Goal: Task Accomplishment & Management: Manage account settings

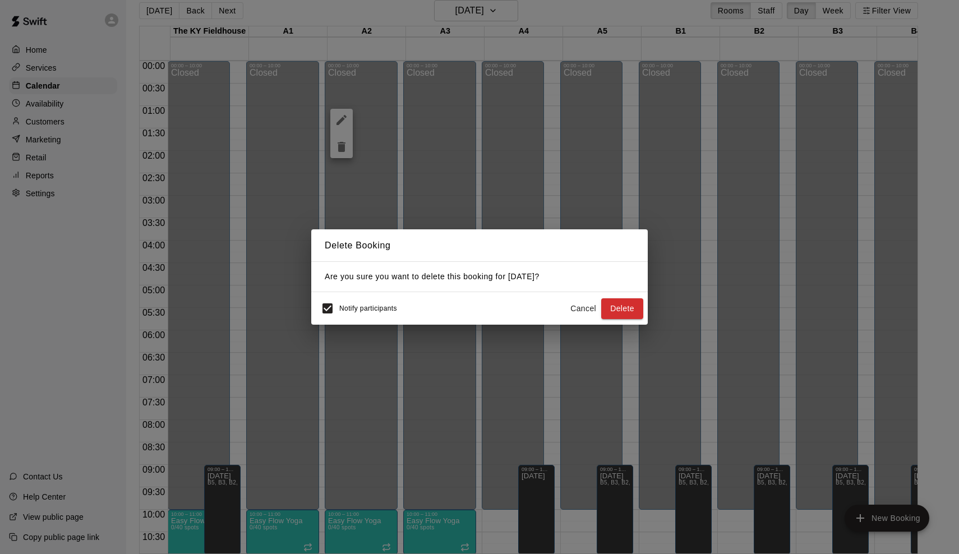
scroll to position [454, 0]
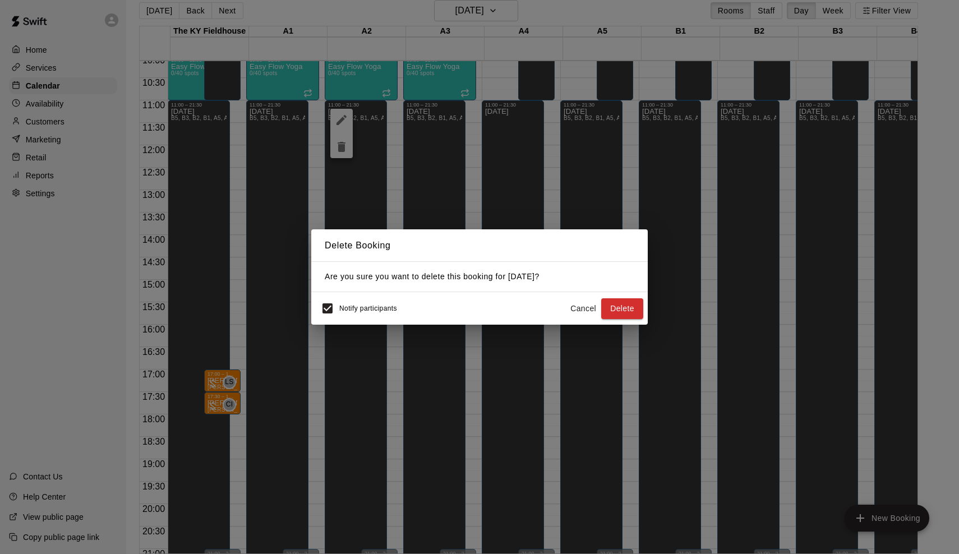
click at [581, 312] on button "Cancel" at bounding box center [583, 308] width 36 height 21
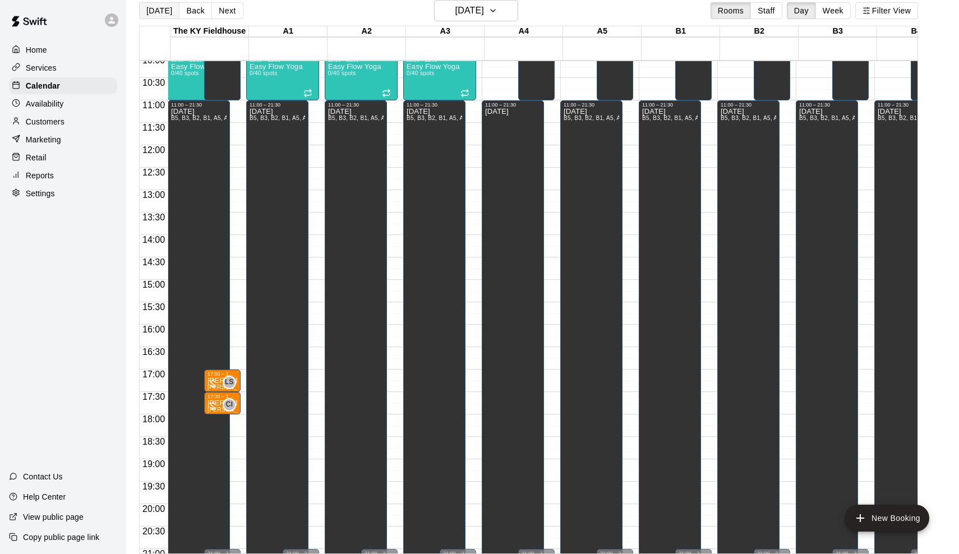
click at [164, 7] on button "[DATE]" at bounding box center [159, 10] width 40 height 17
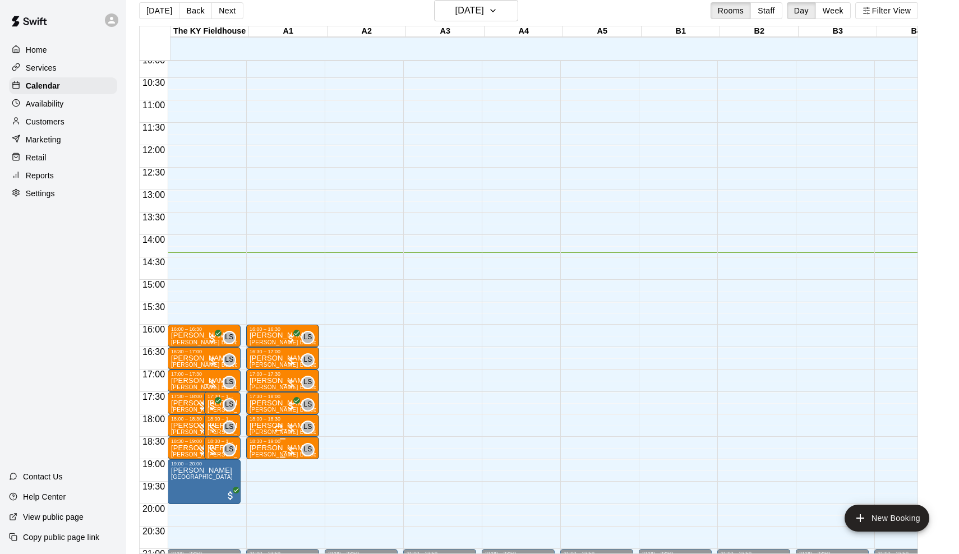
click at [296, 448] on div at bounding box center [290, 450] width 11 height 11
click at [298, 482] on img "edit" at bounding box center [299, 483] width 13 height 13
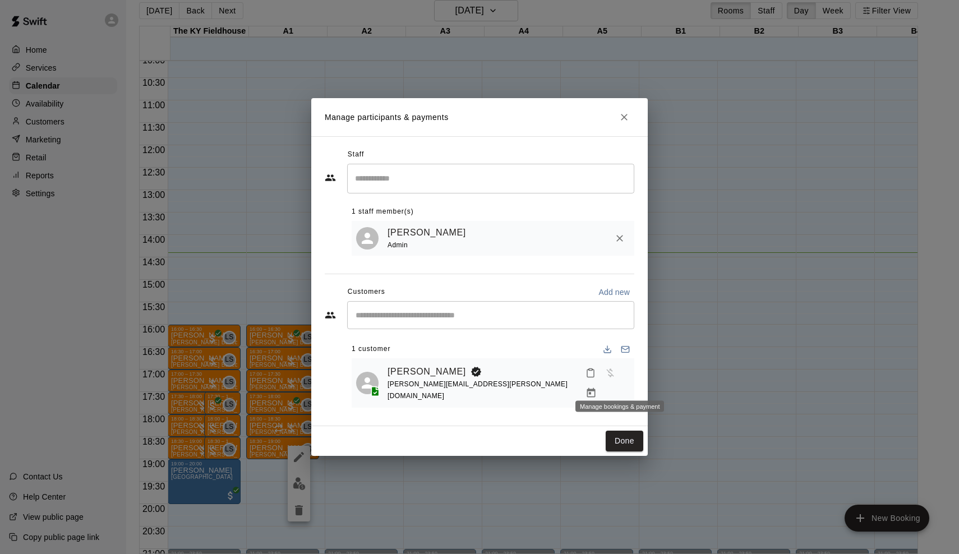
click at [601, 386] on button "Manage bookings & payment" at bounding box center [591, 393] width 20 height 20
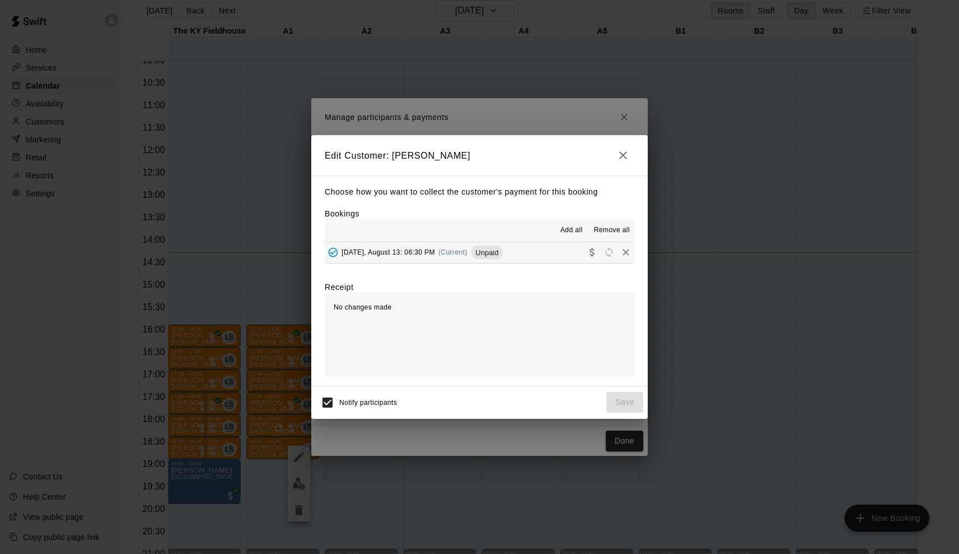
click at [503, 249] on span "Unpaid" at bounding box center [487, 252] width 32 height 8
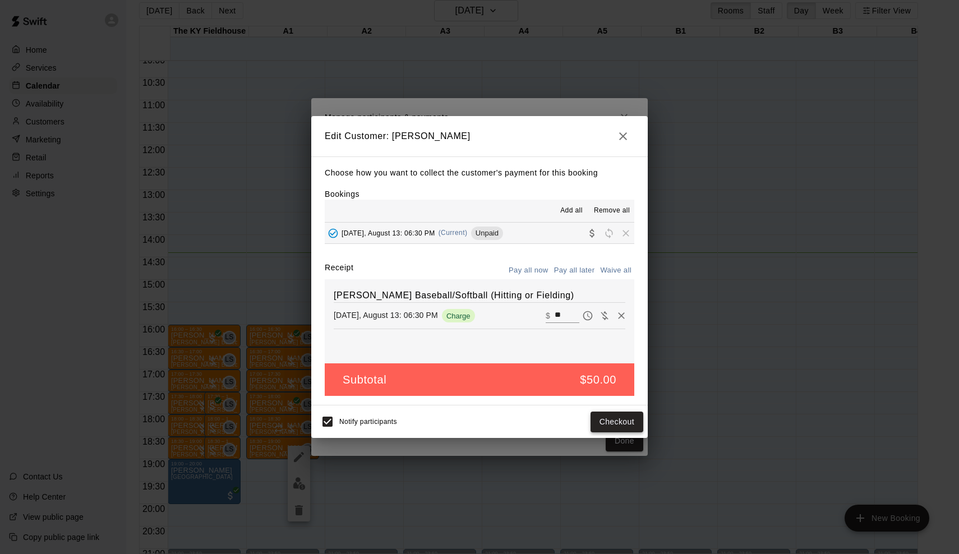
click at [610, 414] on button "Checkout" at bounding box center [616, 422] width 53 height 21
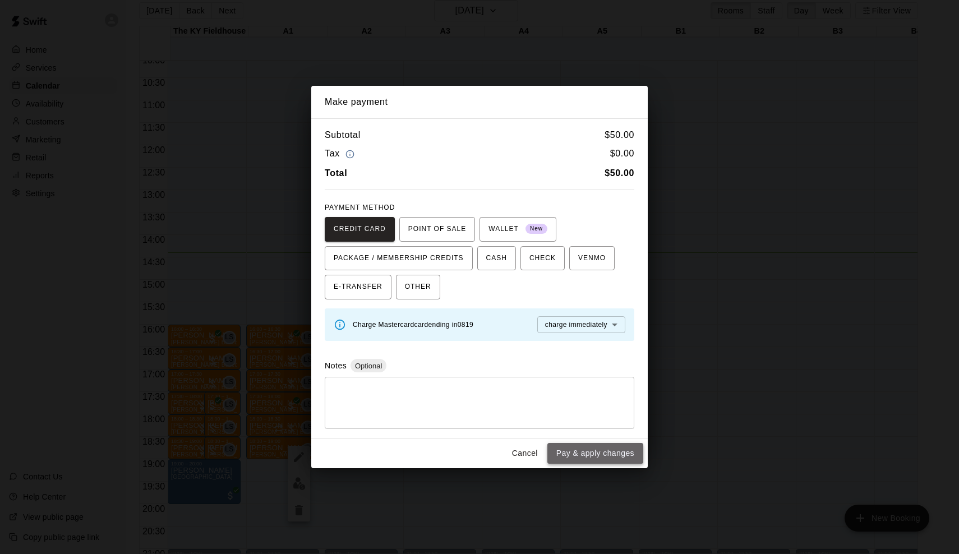
click at [614, 446] on button "Pay & apply changes" at bounding box center [595, 453] width 96 height 21
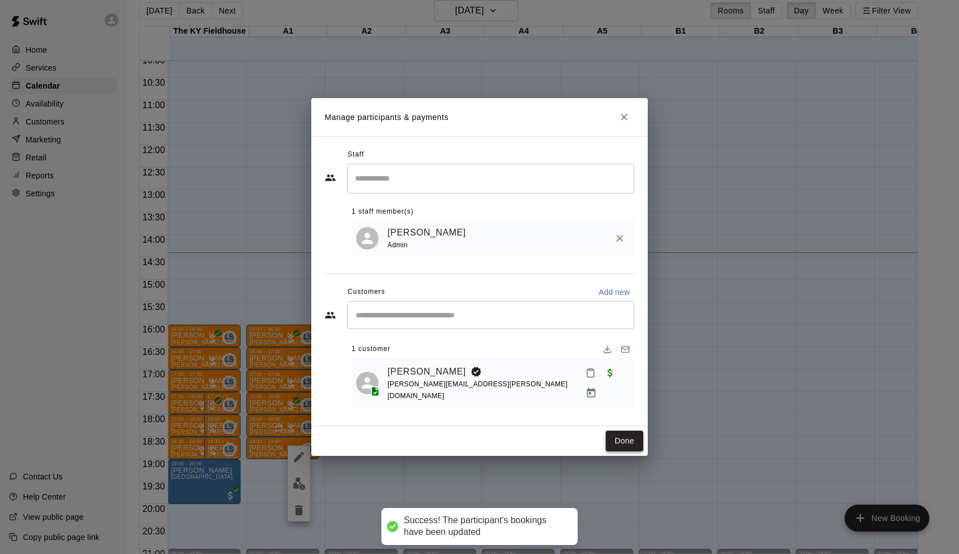
click at [629, 435] on button "Done" at bounding box center [625, 441] width 38 height 21
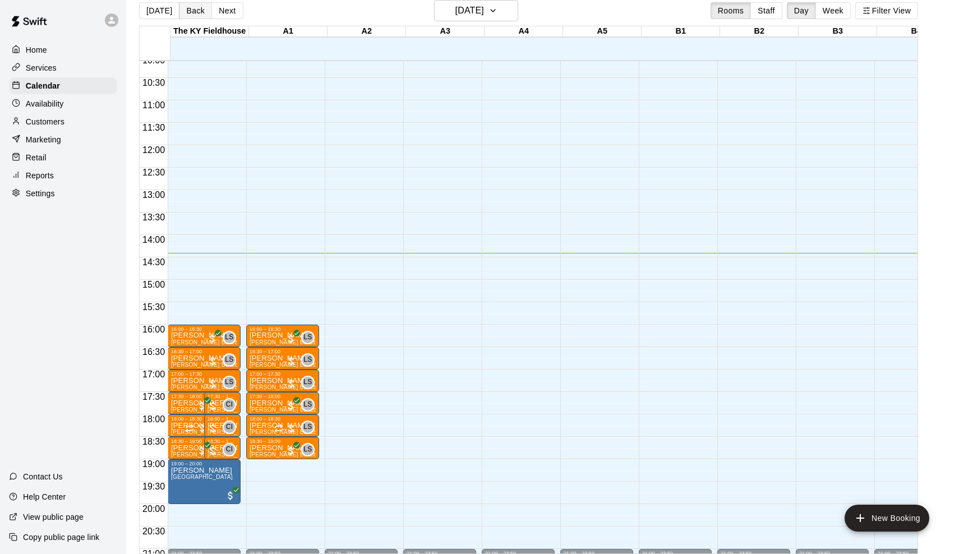
click at [188, 16] on button "Back" at bounding box center [195, 10] width 33 height 17
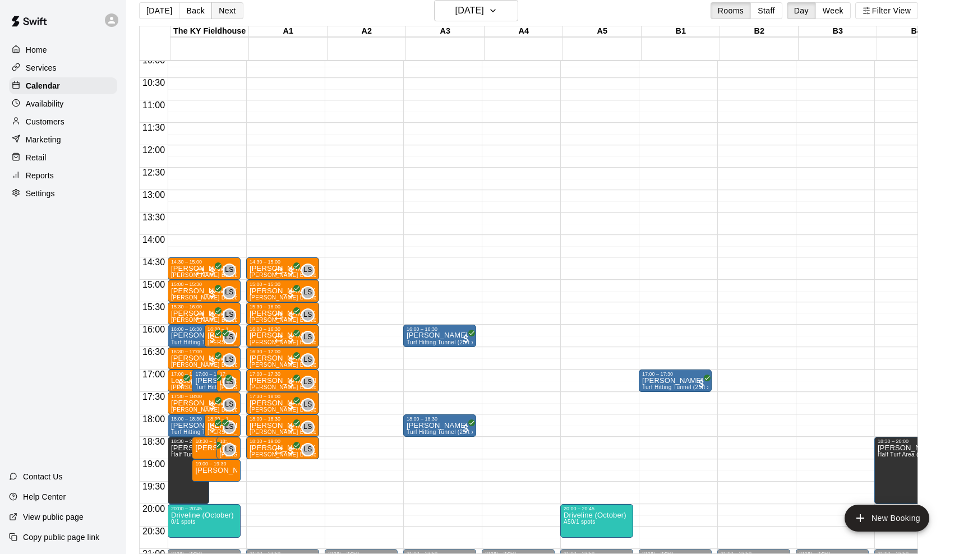
click at [225, 7] on button "Next" at bounding box center [226, 10] width 31 height 17
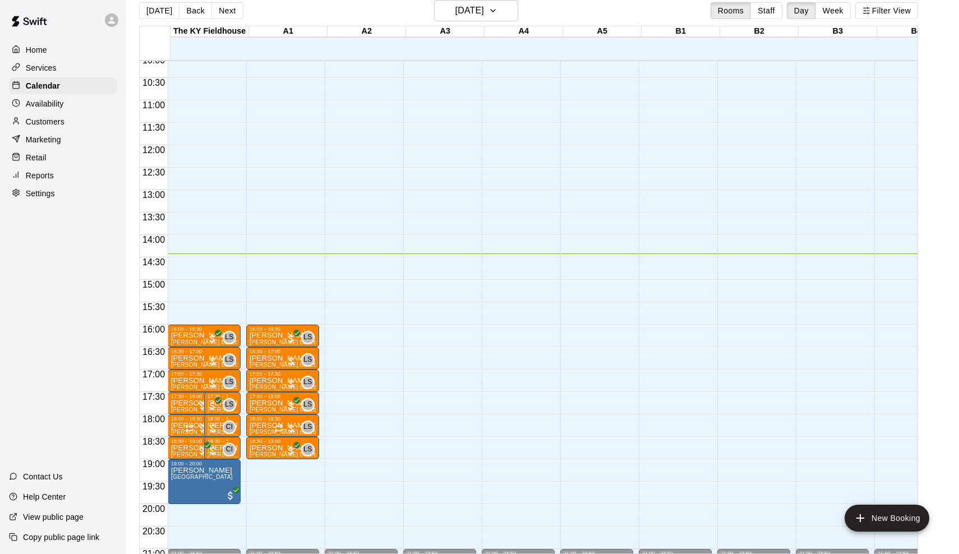
click at [225, 7] on button "Next" at bounding box center [226, 10] width 31 height 17
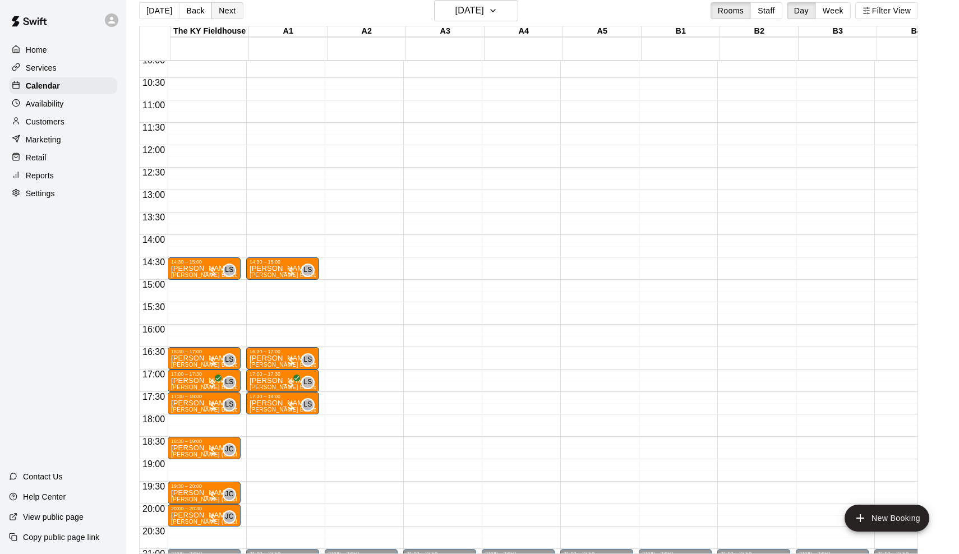
click at [221, 16] on button "Next" at bounding box center [226, 10] width 31 height 17
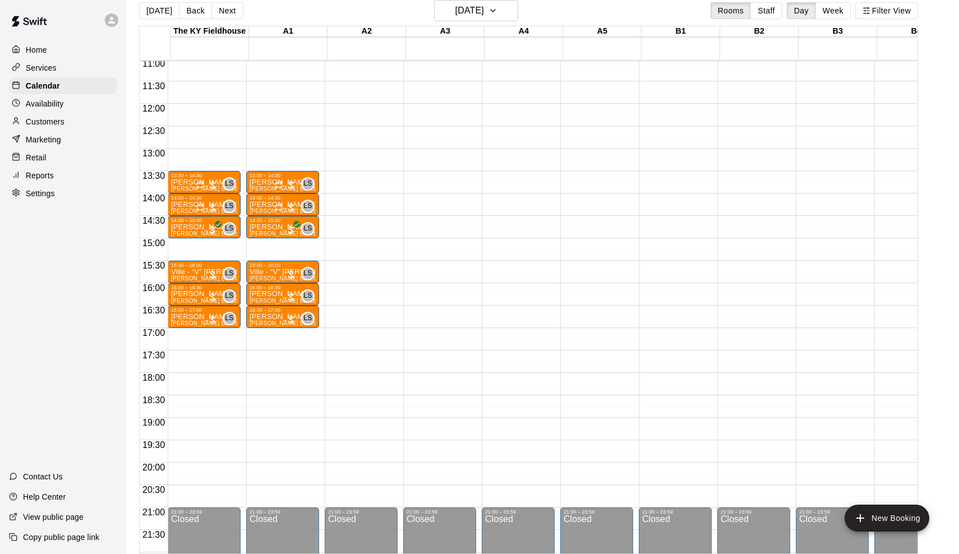
scroll to position [496, 0]
click at [66, 100] on div "Availability" at bounding box center [63, 103] width 108 height 17
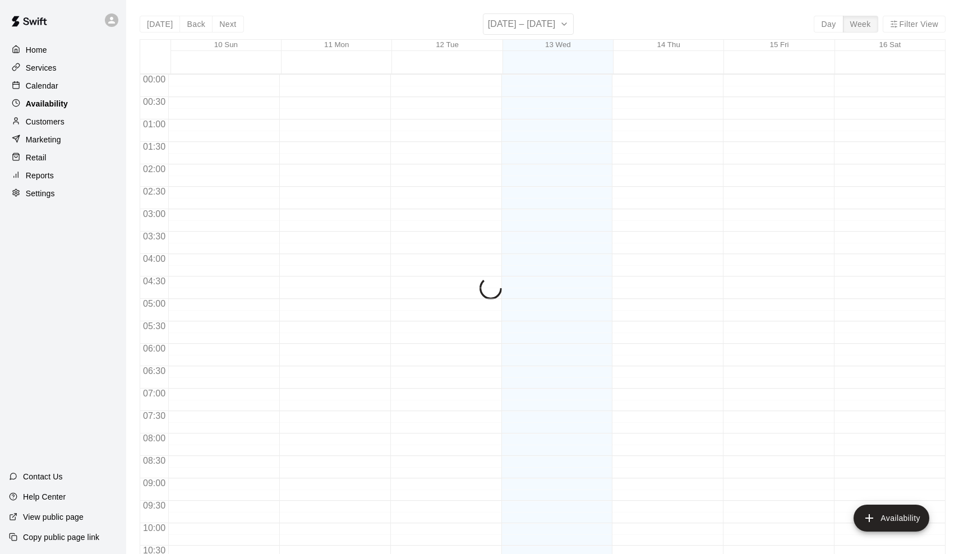
scroll to position [585, 0]
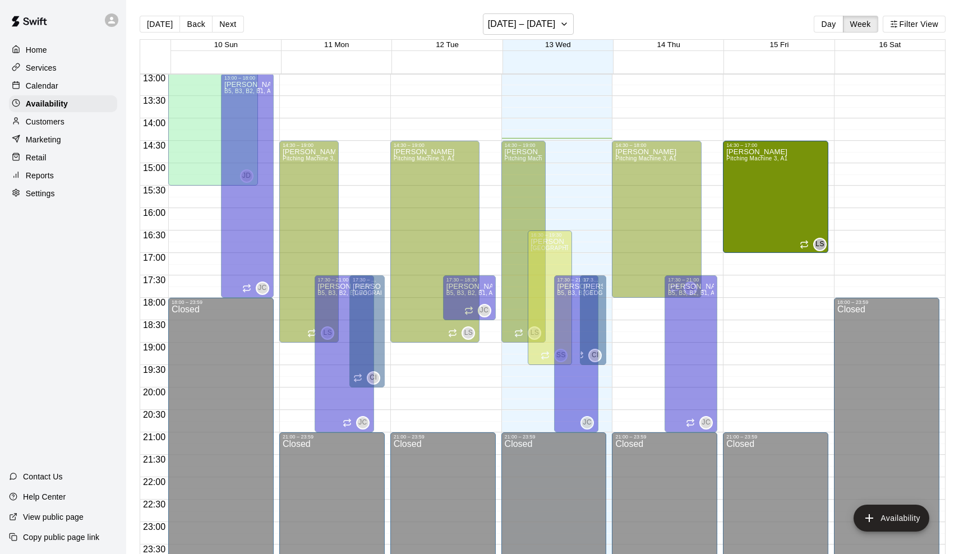
drag, startPoint x: 777, startPoint y: 294, endPoint x: 778, endPoint y: 261, distance: 33.1
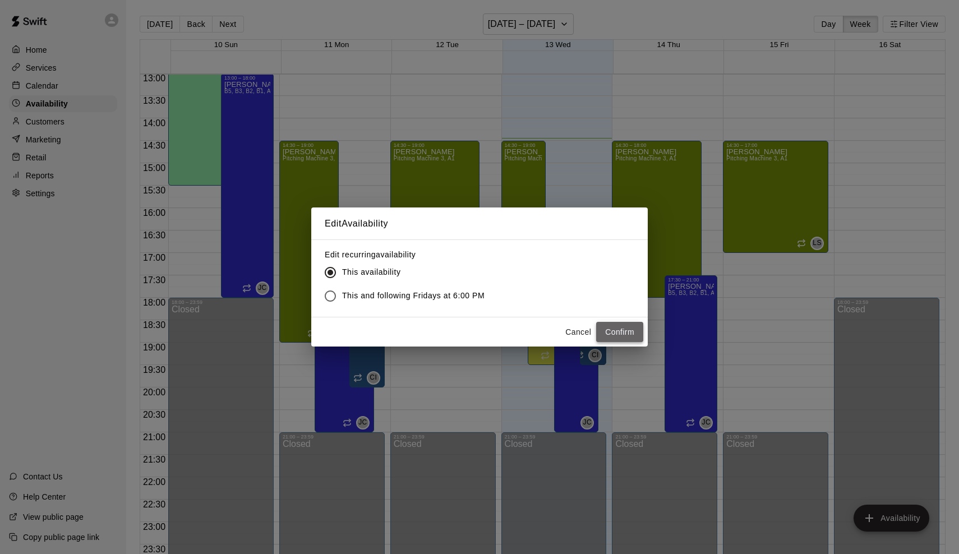
click at [616, 324] on button "Confirm" at bounding box center [619, 332] width 47 height 21
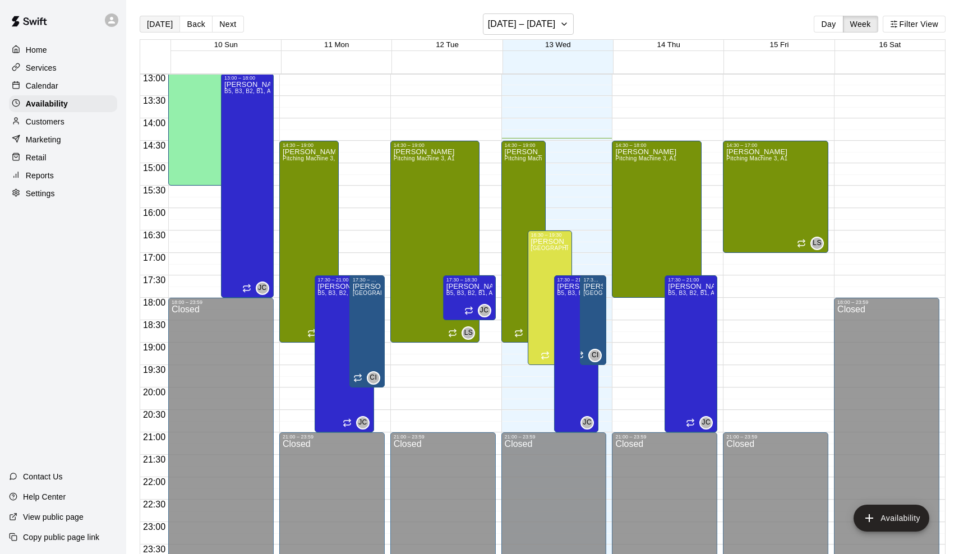
click at [156, 23] on button "[DATE]" at bounding box center [160, 24] width 40 height 17
click at [17, 86] on icon at bounding box center [16, 85] width 8 height 8
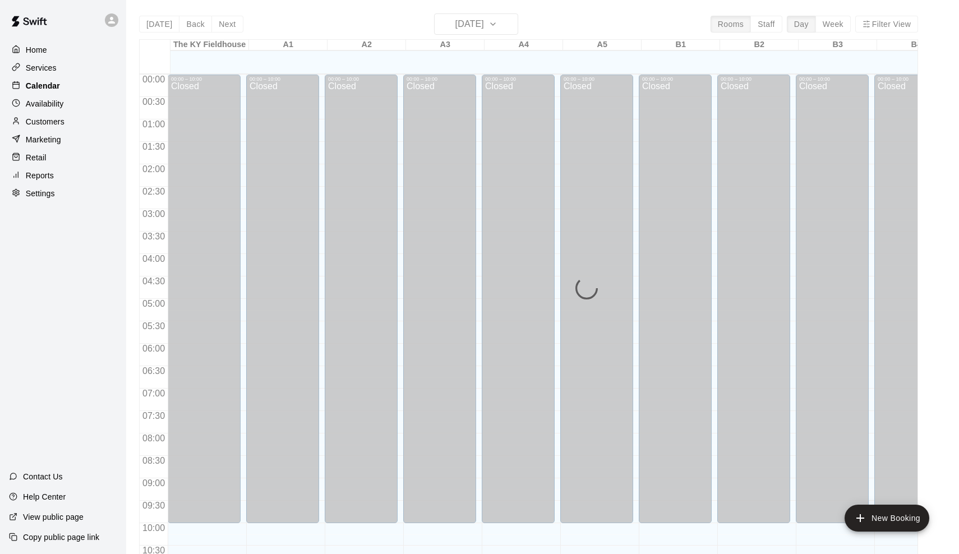
scroll to position [551, 0]
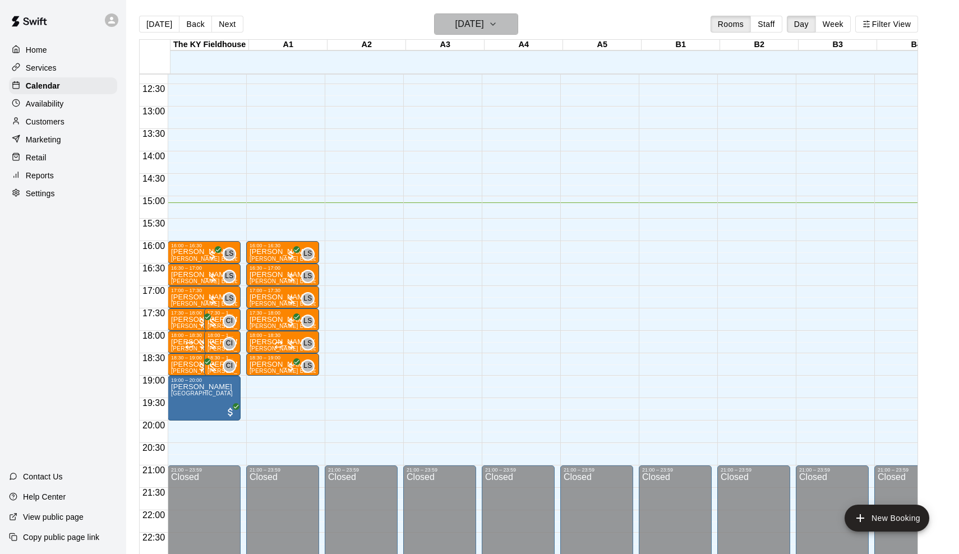
click at [484, 21] on h6 "[DATE]" at bounding box center [469, 24] width 29 height 16
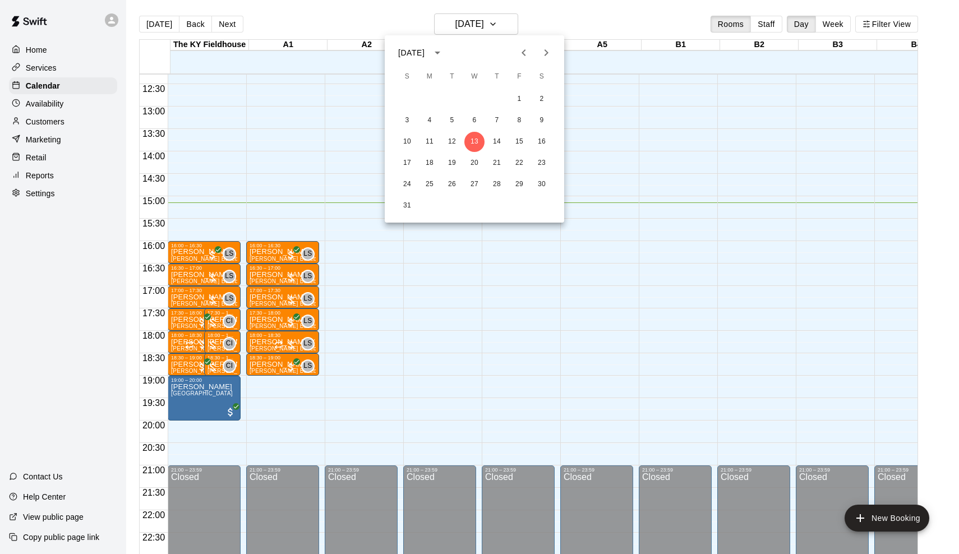
click at [547, 52] on icon "Next month" at bounding box center [546, 52] width 4 height 7
click at [546, 50] on icon "Next month" at bounding box center [546, 52] width 4 height 7
click at [545, 48] on icon "Next month" at bounding box center [545, 52] width 13 height 13
click at [546, 50] on icon "Next month" at bounding box center [545, 52] width 13 height 13
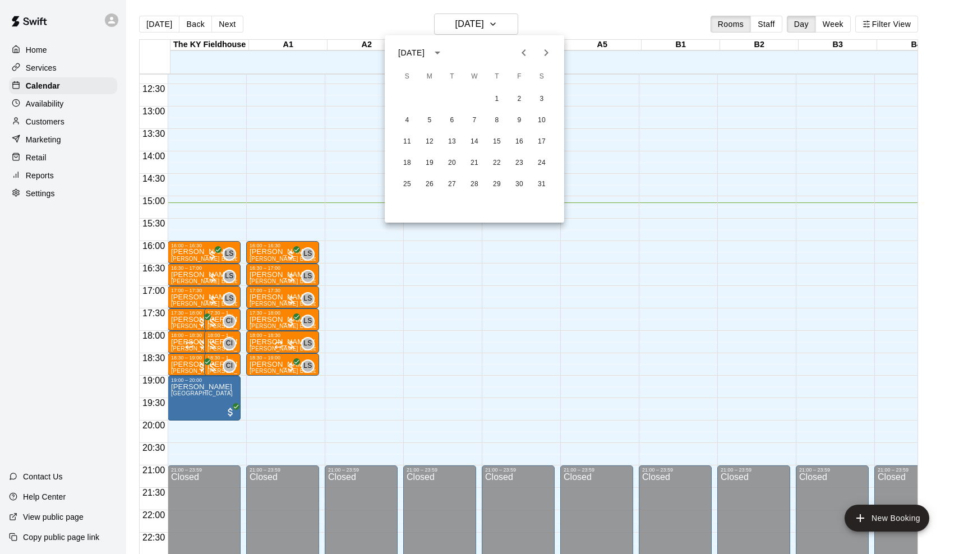
click at [546, 50] on icon "Next month" at bounding box center [545, 52] width 13 height 13
click at [553, 22] on div at bounding box center [479, 277] width 959 height 554
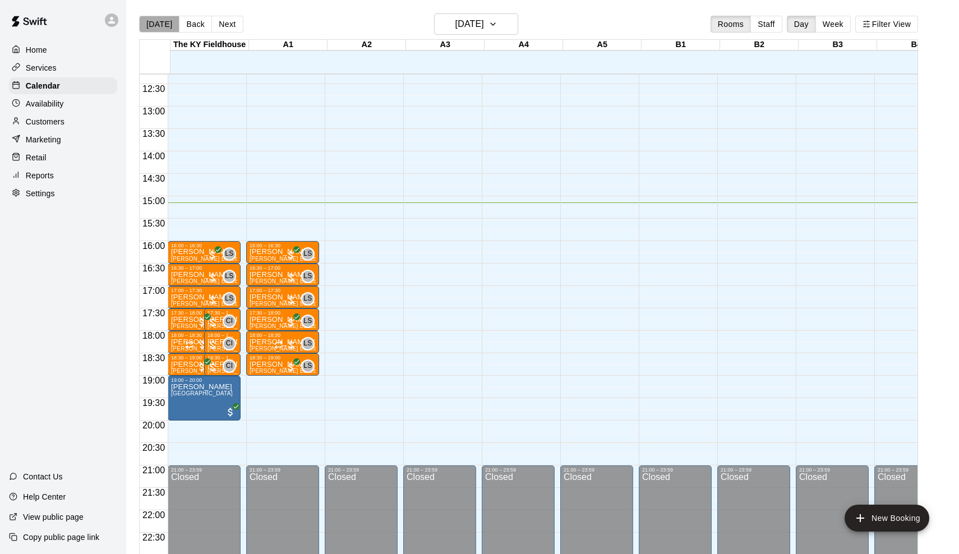
click at [161, 23] on button "[DATE]" at bounding box center [159, 24] width 40 height 17
click at [455, 29] on h6 "[DATE]" at bounding box center [469, 24] width 29 height 16
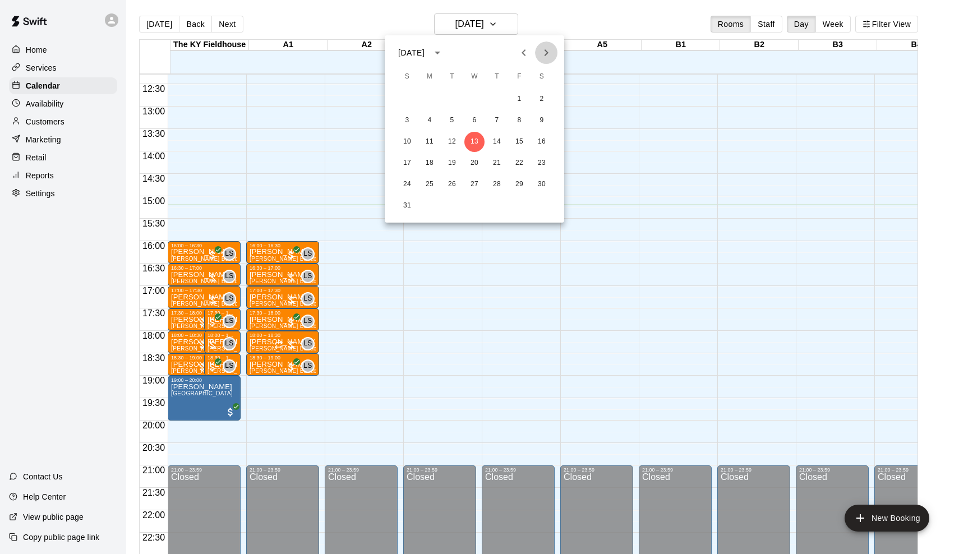
click at [548, 45] on button "Next month" at bounding box center [546, 52] width 22 height 22
click at [556, 50] on button "Next month" at bounding box center [546, 52] width 22 height 22
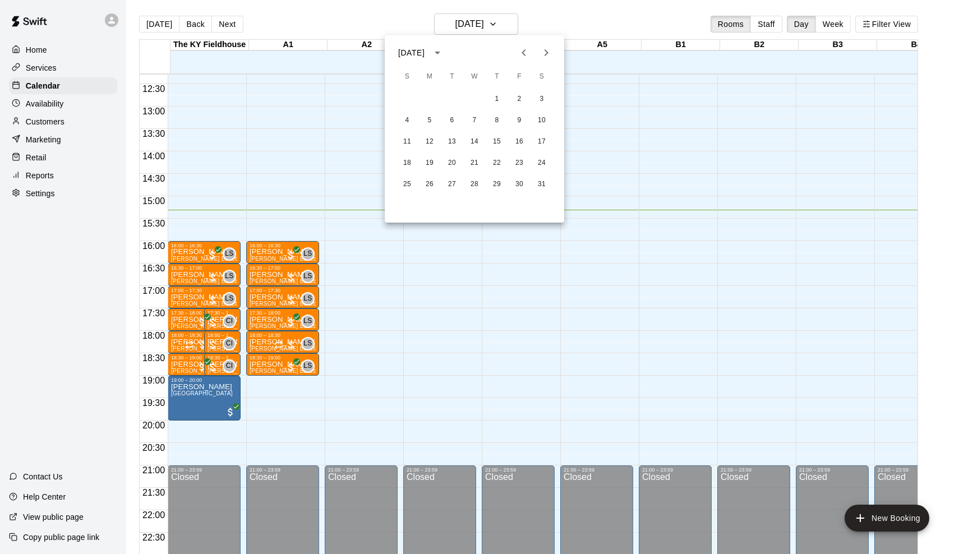
click at [591, 22] on div at bounding box center [479, 277] width 959 height 554
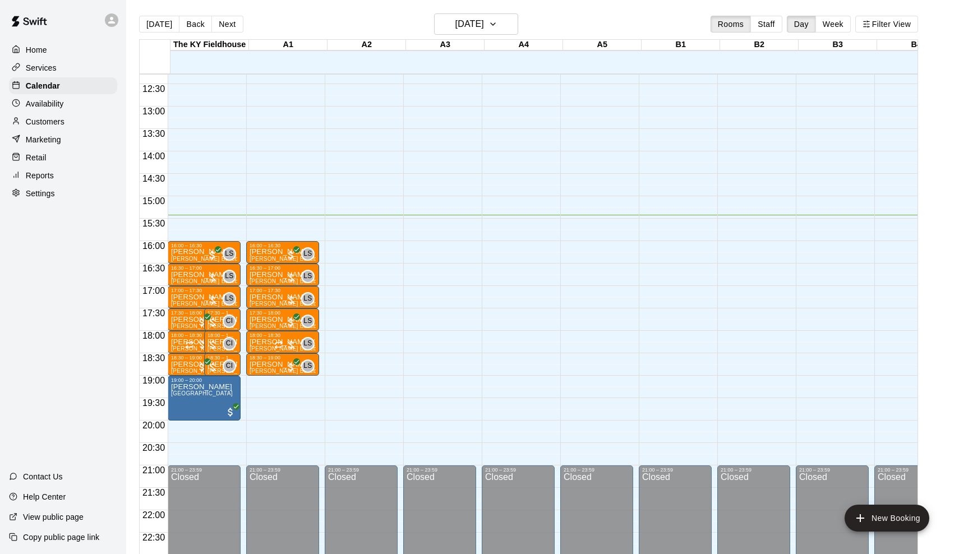
click at [49, 98] on p "Availability" at bounding box center [45, 103] width 38 height 11
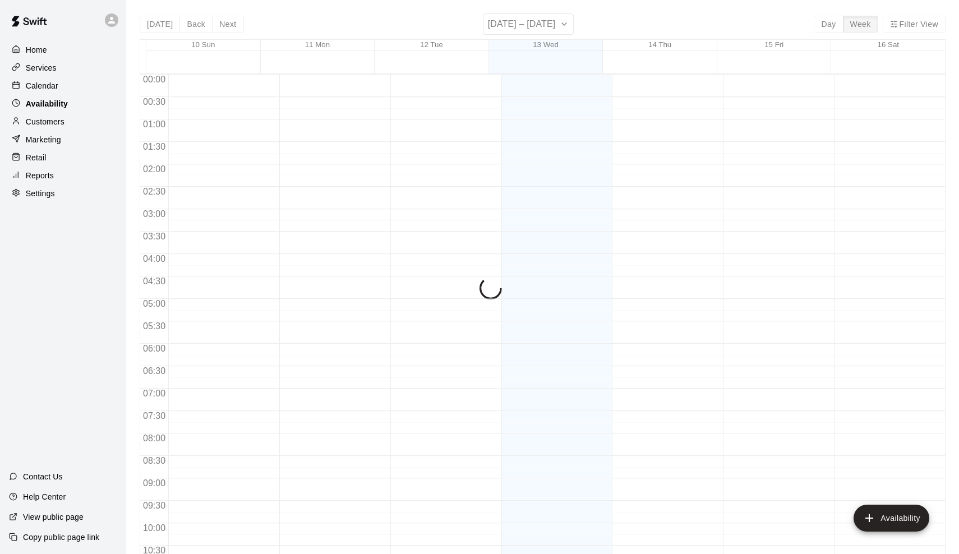
scroll to position [585, 0]
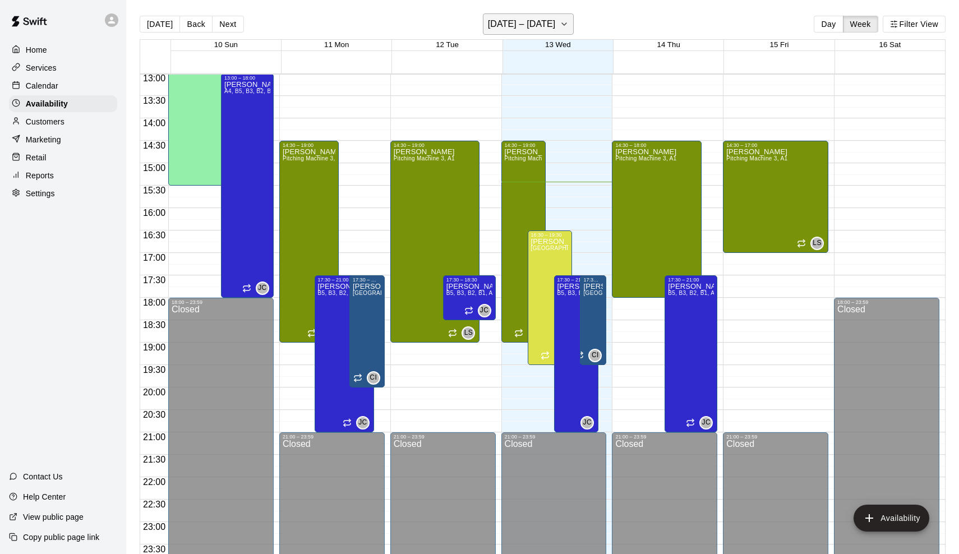
click at [533, 21] on h6 "[DATE] – [DATE]" at bounding box center [522, 24] width 68 height 16
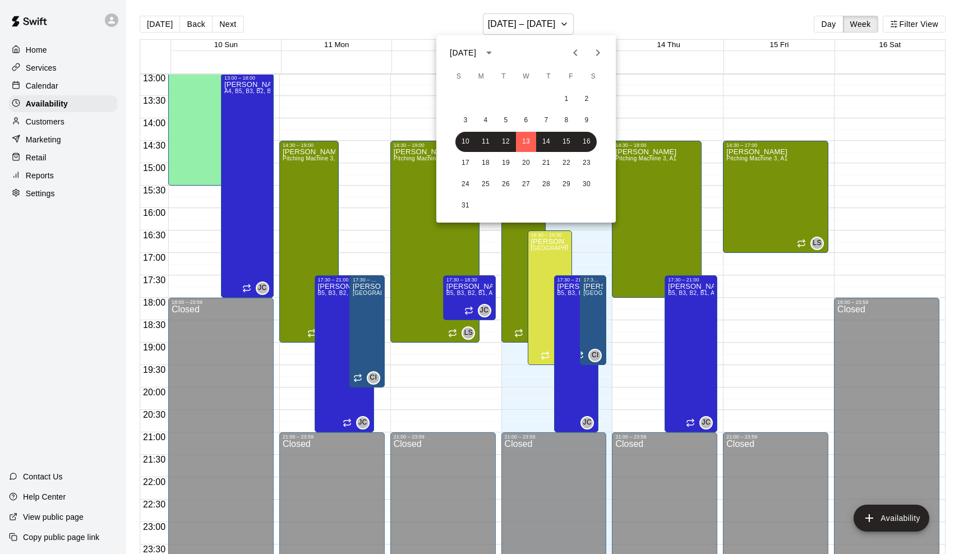
click at [594, 53] on icon "Next month" at bounding box center [597, 52] width 13 height 13
click at [487, 99] on button "1" at bounding box center [485, 99] width 20 height 20
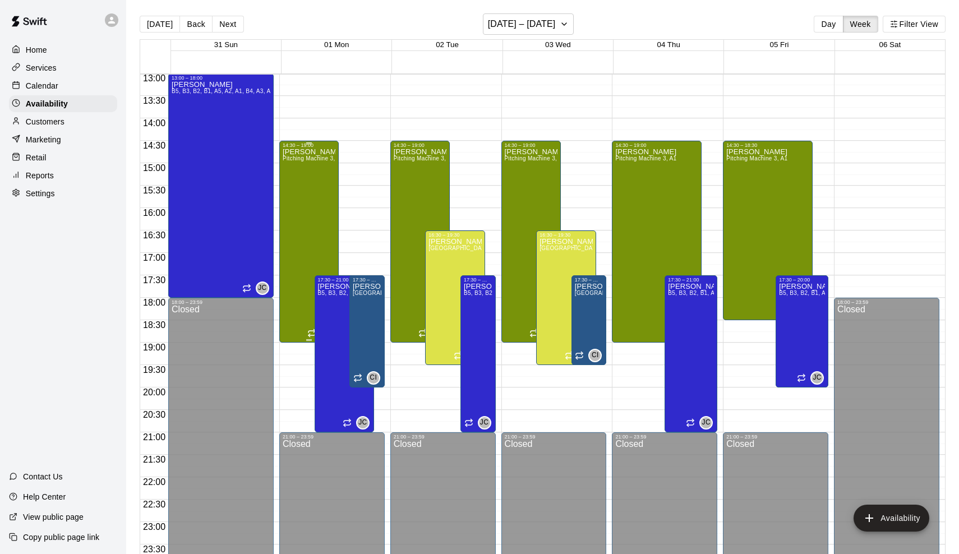
click at [317, 238] on div "[PERSON_NAME] Pitching Machine 3, A1" at bounding box center [309, 425] width 53 height 554
click at [297, 194] on button "delete" at bounding box center [295, 186] width 22 height 22
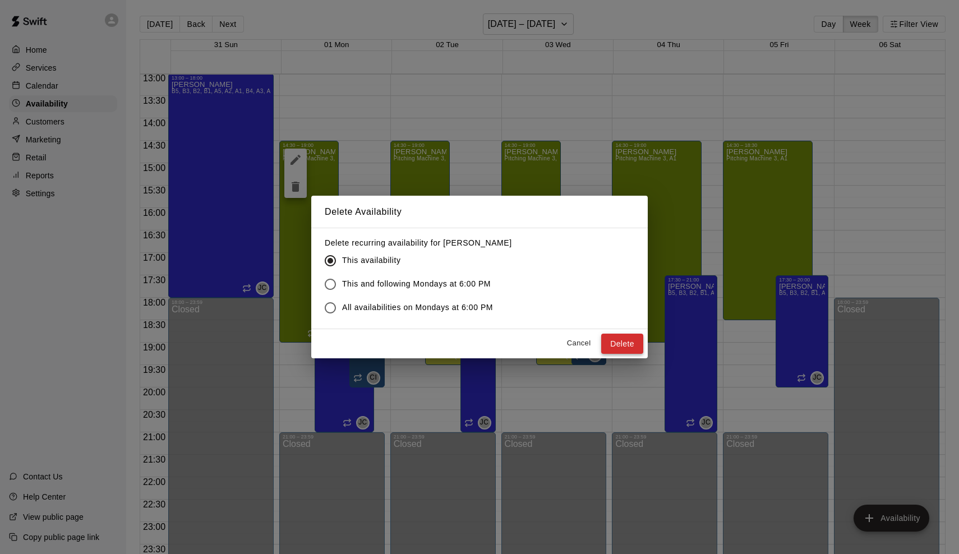
click at [614, 339] on button "Delete" at bounding box center [622, 344] width 42 height 21
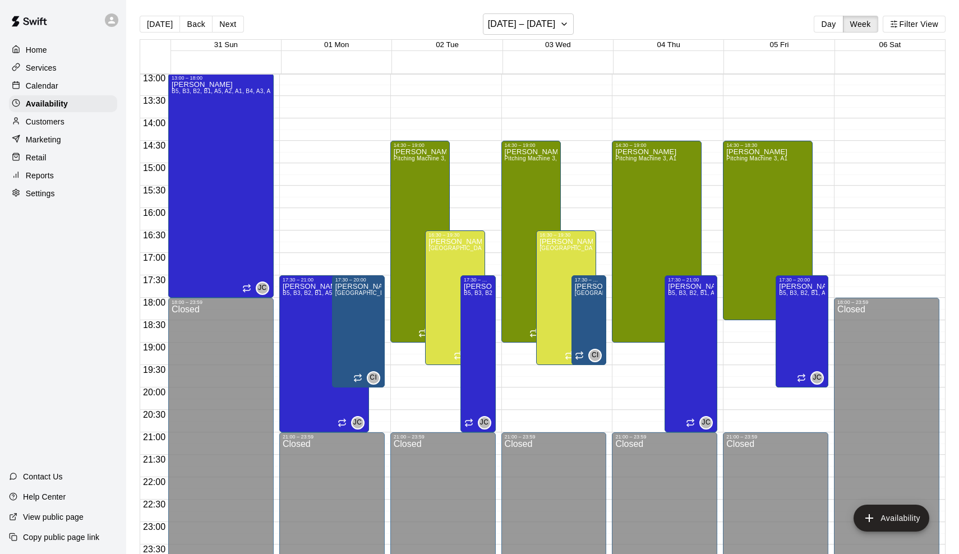
click at [50, 87] on p "Calendar" at bounding box center [42, 85] width 33 height 11
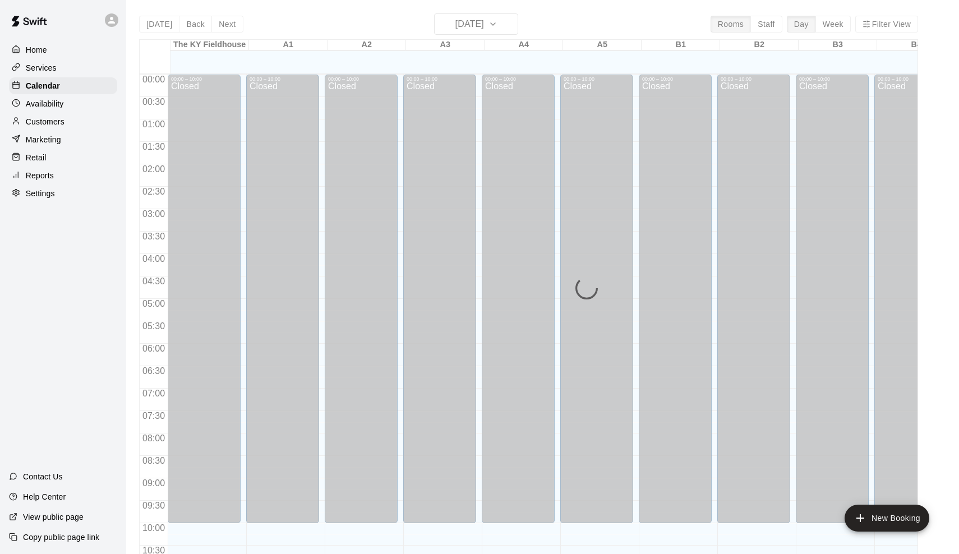
scroll to position [551, 0]
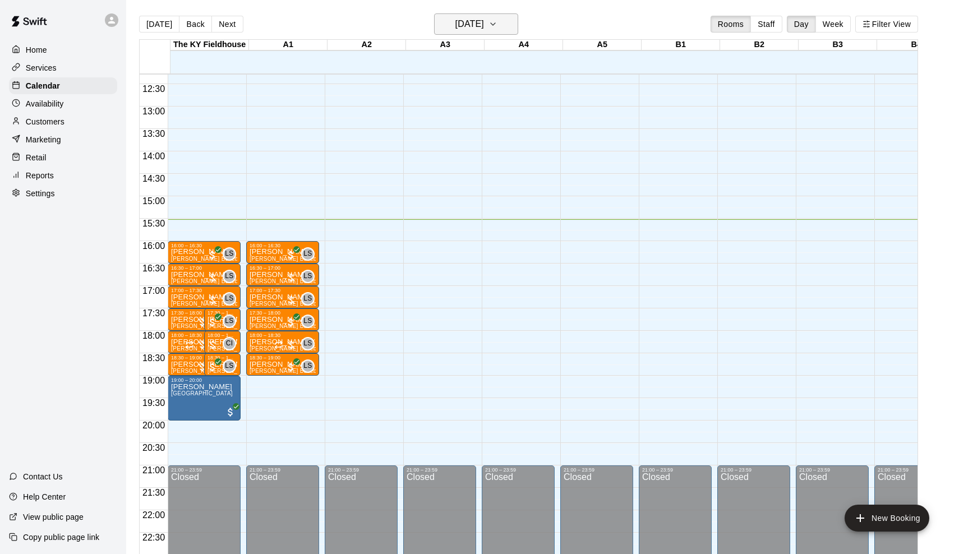
click at [488, 33] on button "[DATE]" at bounding box center [476, 23] width 84 height 21
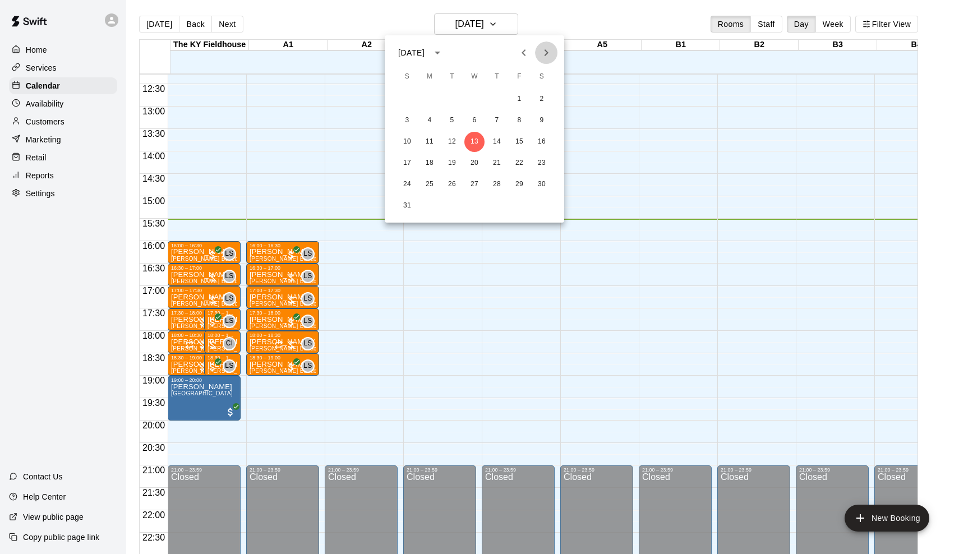
click at [545, 58] on icon "Next month" at bounding box center [545, 52] width 13 height 13
click at [425, 95] on button "1" at bounding box center [429, 99] width 20 height 20
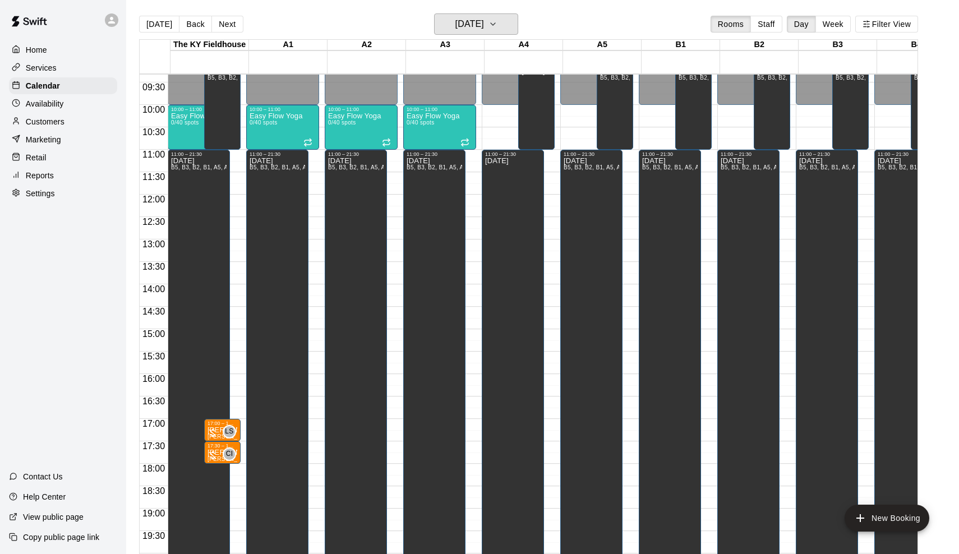
scroll to position [413, 0]
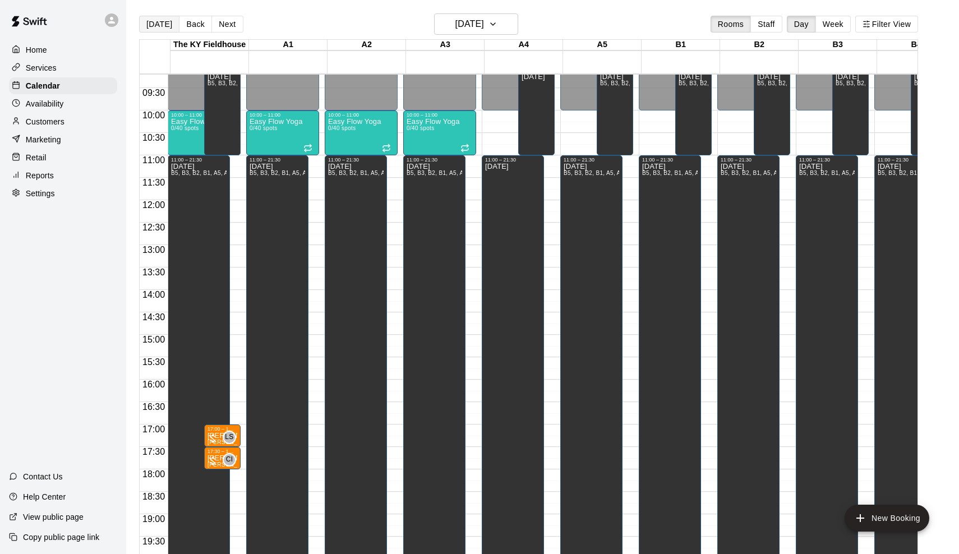
click at [163, 22] on button "[DATE]" at bounding box center [159, 24] width 40 height 17
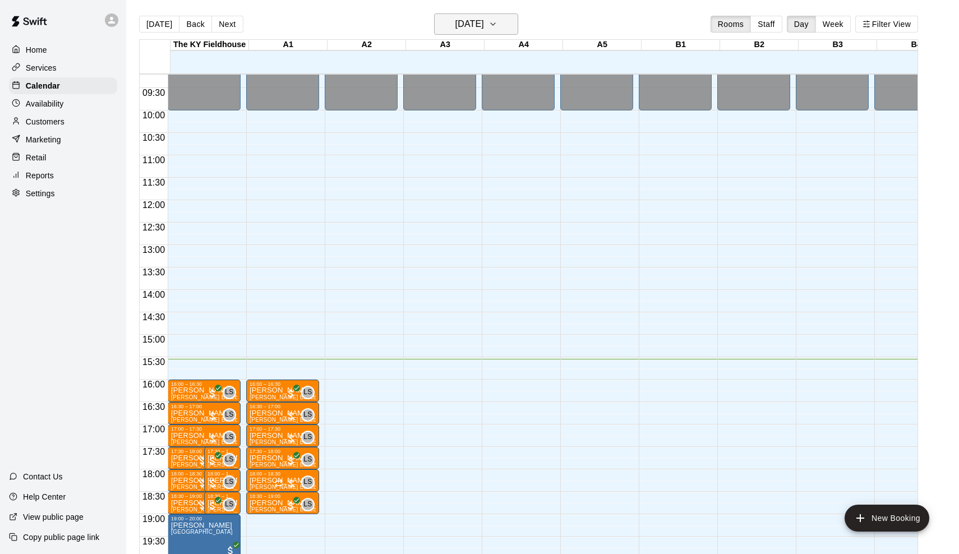
click at [484, 22] on h6 "[DATE]" at bounding box center [469, 24] width 29 height 16
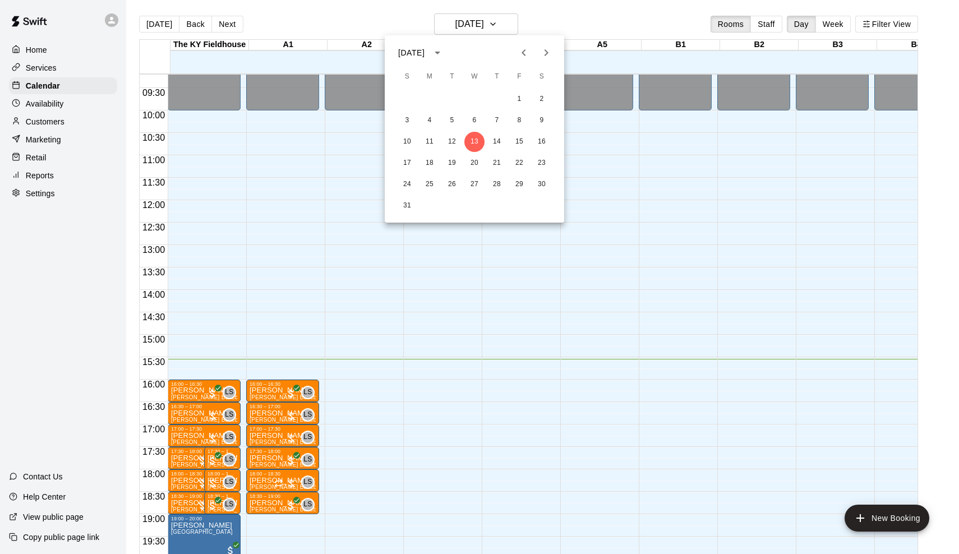
click at [545, 56] on icon "Next month" at bounding box center [546, 52] width 4 height 7
click at [428, 98] on button "1" at bounding box center [429, 99] width 20 height 20
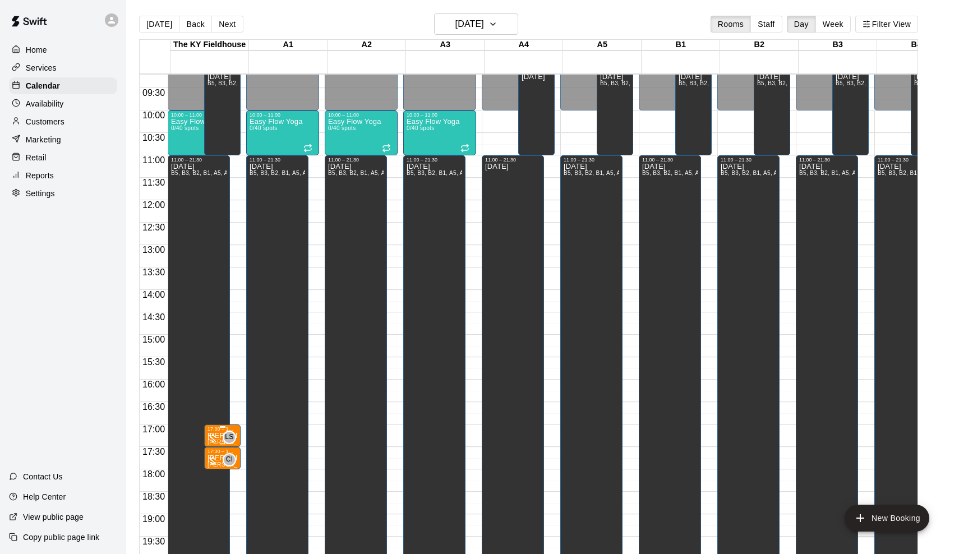
click at [218, 436] on div at bounding box center [212, 438] width 11 height 11
click at [215, 503] on icon "delete" at bounding box center [220, 497] width 13 height 13
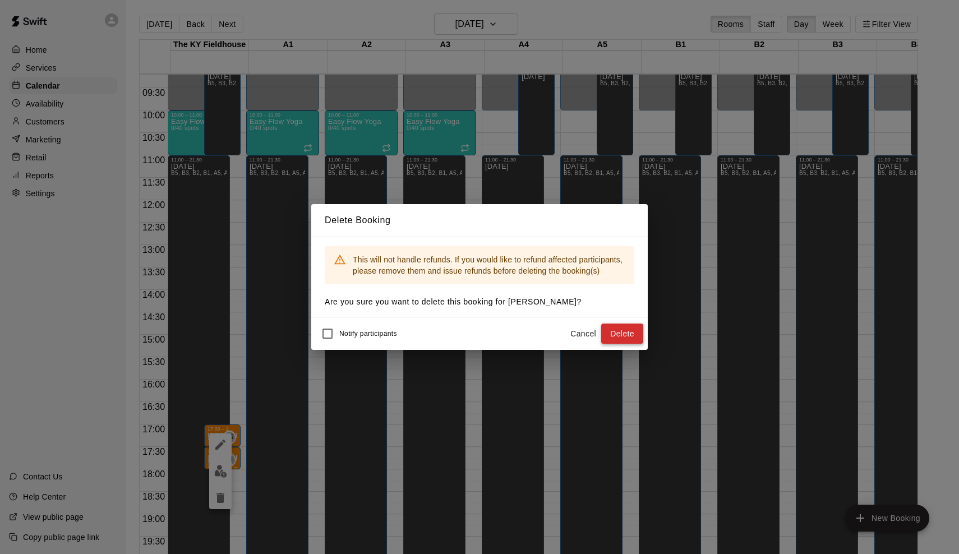
click at [623, 329] on button "Delete" at bounding box center [622, 334] width 42 height 21
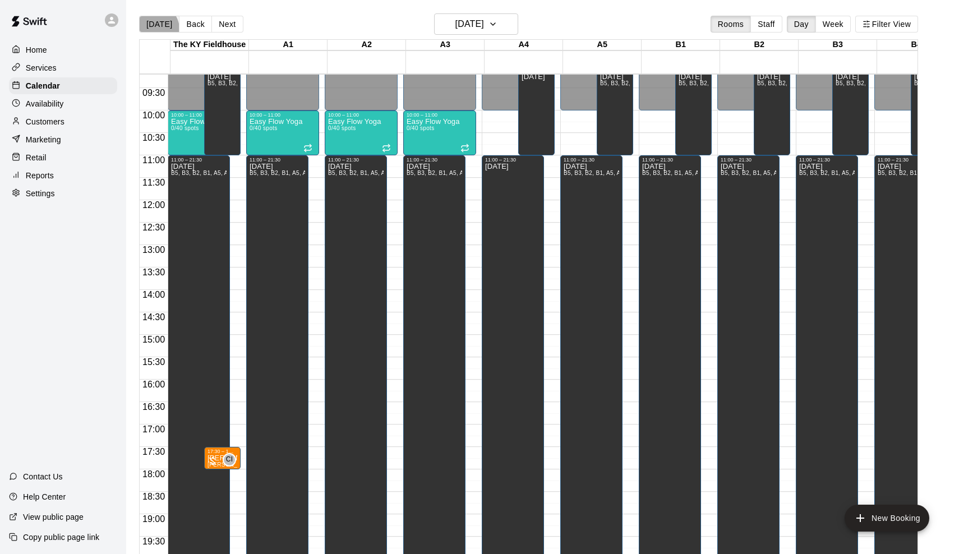
click at [154, 29] on button "[DATE]" at bounding box center [159, 24] width 40 height 17
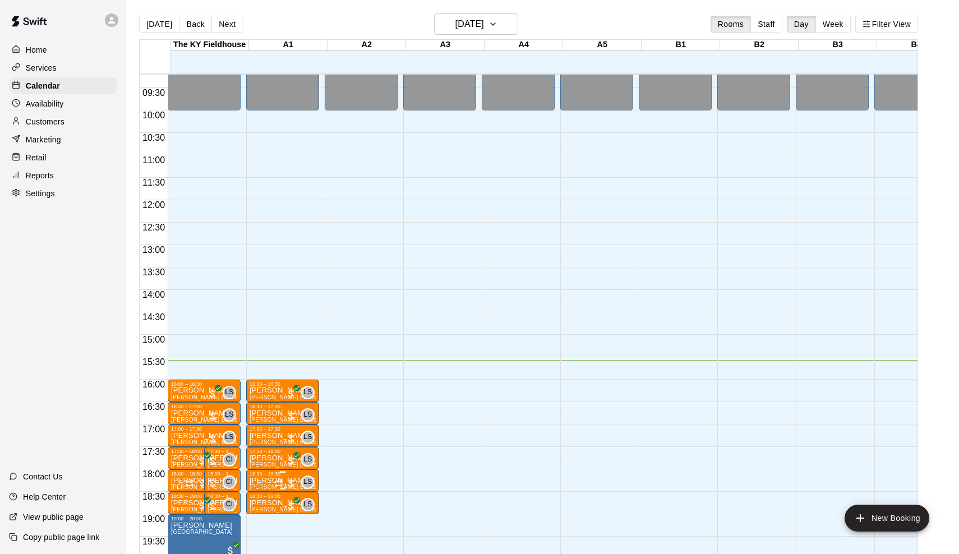
click at [289, 479] on div at bounding box center [285, 483] width 22 height 11
click at [290, 516] on button "edit" at bounding box center [287, 507] width 22 height 22
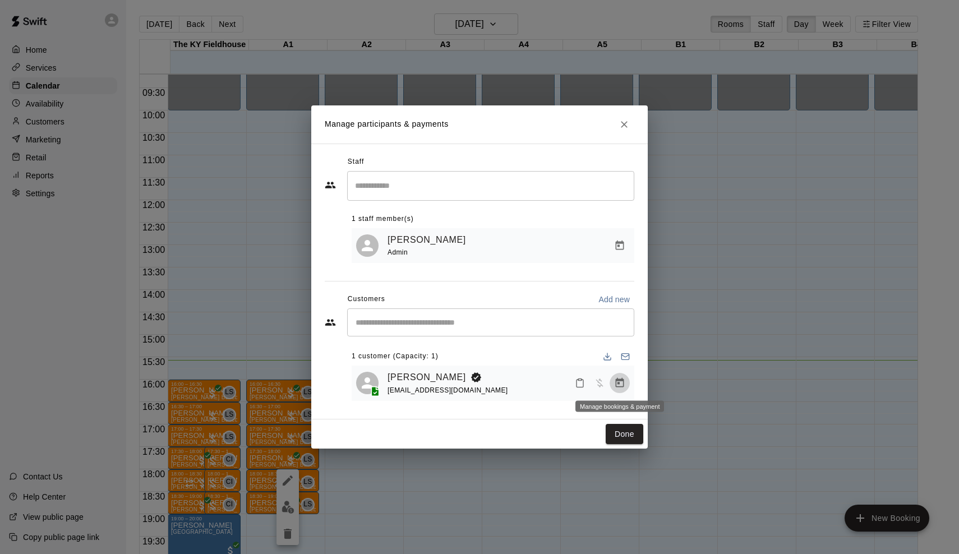
click at [613, 378] on button "Manage bookings & payment" at bounding box center [619, 383] width 20 height 20
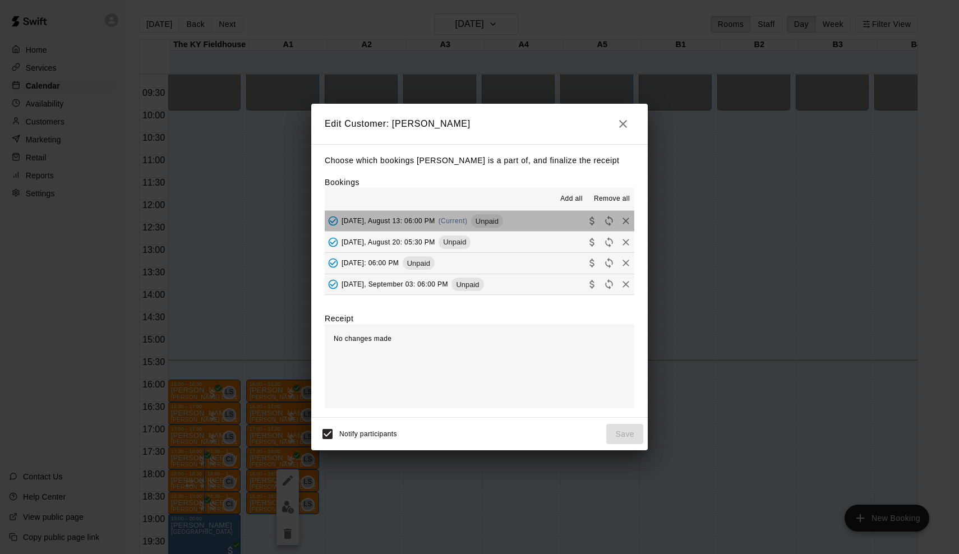
click at [503, 214] on div "Unpaid" at bounding box center [487, 220] width 32 height 13
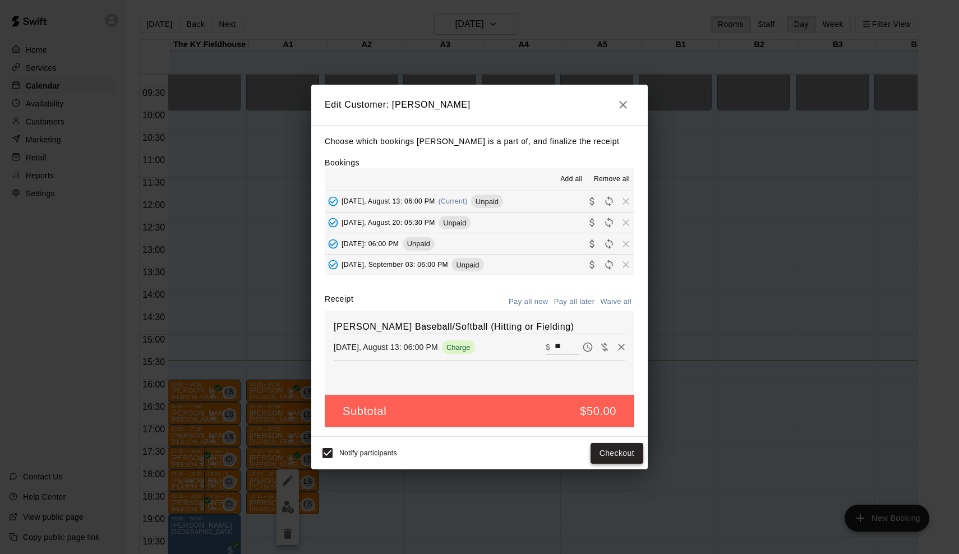
click at [620, 448] on button "Checkout" at bounding box center [616, 453] width 53 height 21
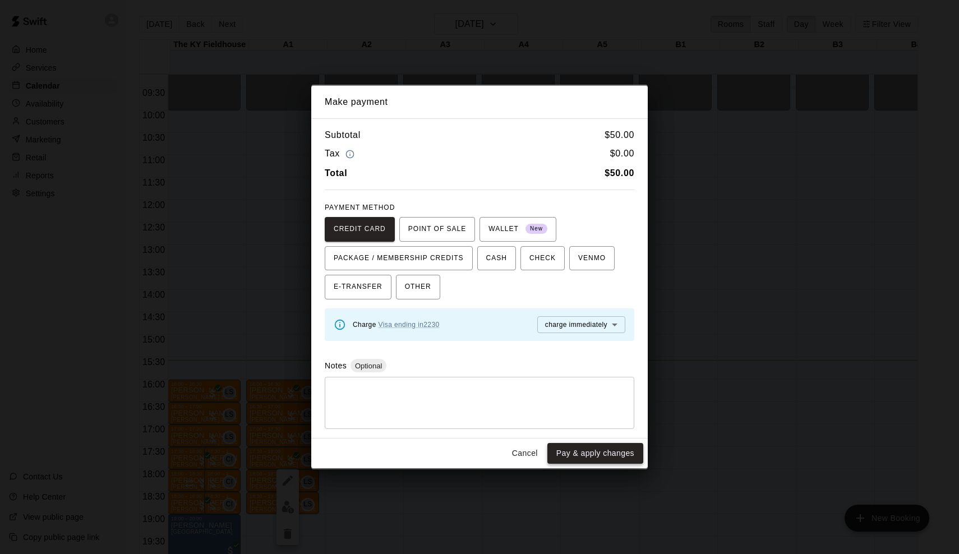
click at [620, 450] on button "Pay & apply changes" at bounding box center [595, 453] width 96 height 21
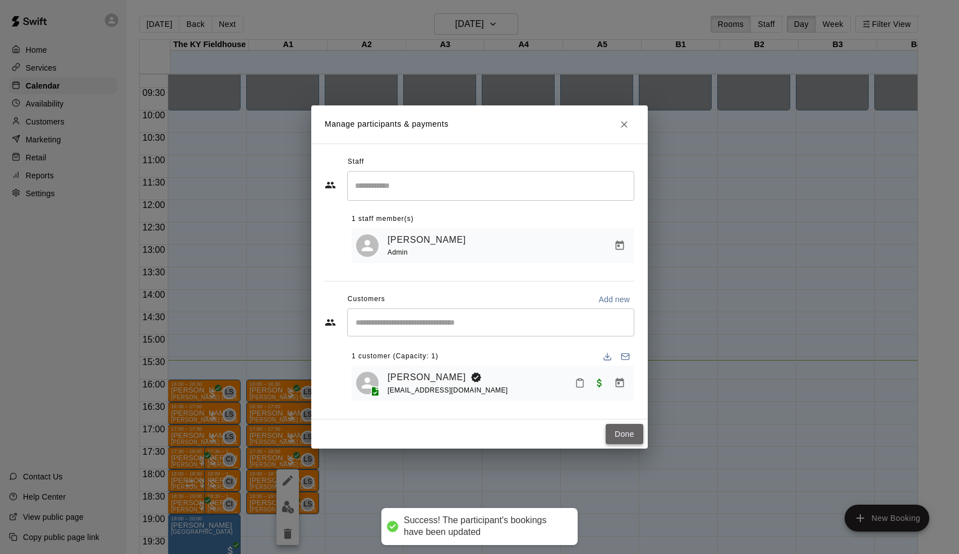
click at [619, 427] on button "Done" at bounding box center [625, 434] width 38 height 21
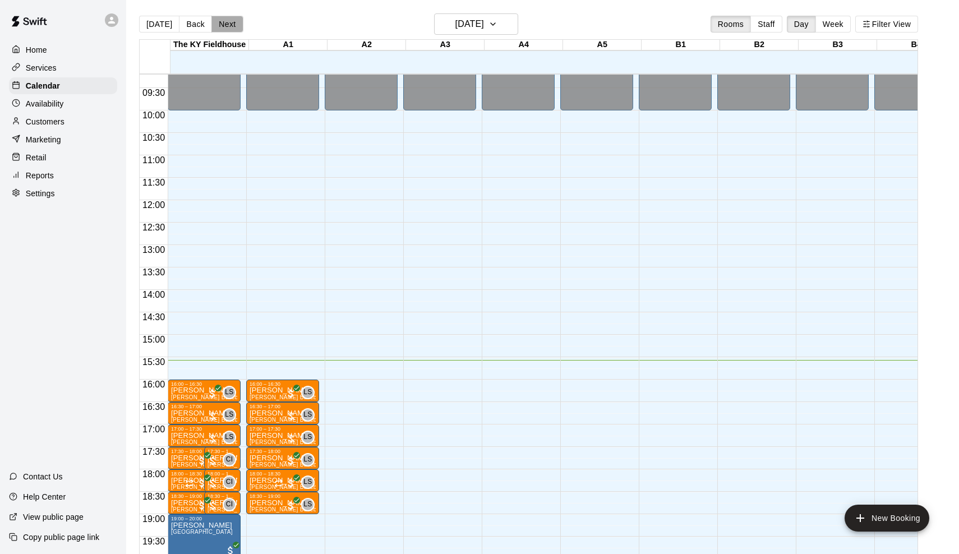
click at [235, 33] on button "Next" at bounding box center [226, 24] width 31 height 17
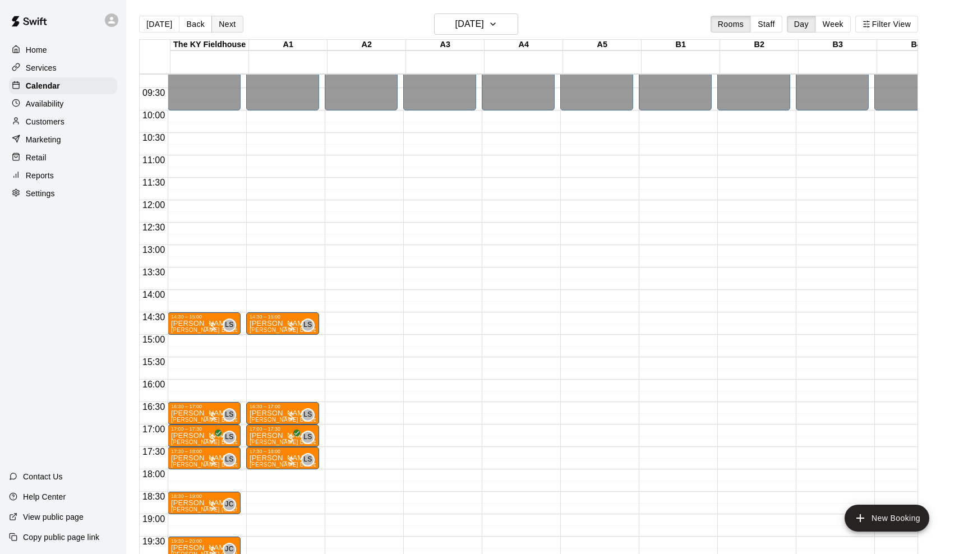
click at [230, 21] on button "Next" at bounding box center [226, 24] width 31 height 17
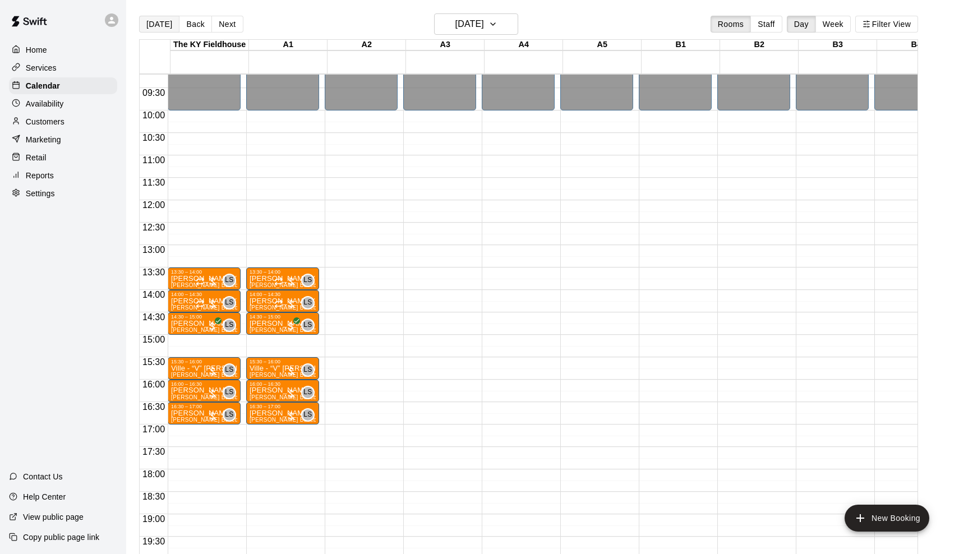
click at [167, 18] on button "[DATE]" at bounding box center [159, 24] width 40 height 17
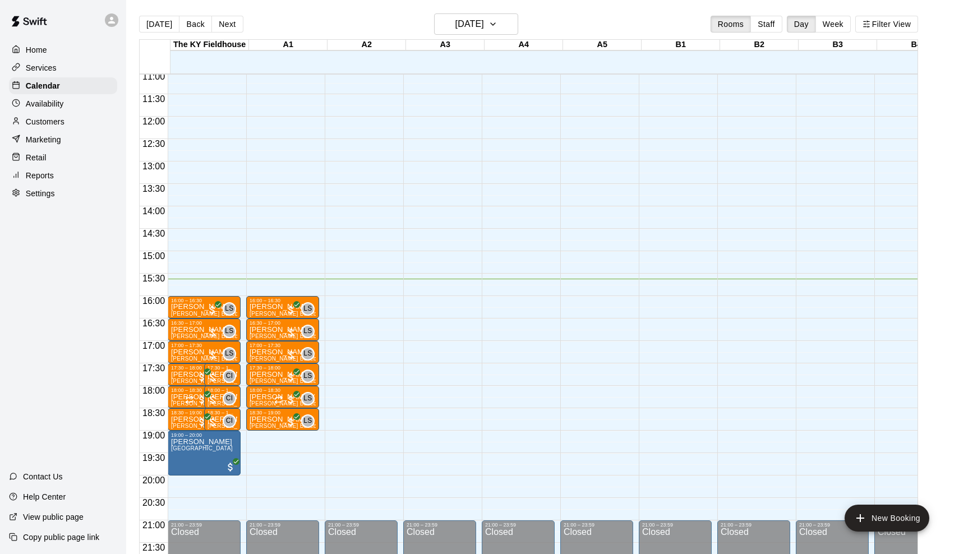
scroll to position [496, 0]
click at [628, 5] on main "[DATE] Back [DATE][DATE] Rooms Staff Day Week Filter View [GEOGRAPHIC_DATA] 13 …" at bounding box center [542, 286] width 833 height 572
click at [352, 22] on div "[DATE] Back [DATE][DATE] Rooms Staff Day Week Filter View" at bounding box center [528, 26] width 779 height 26
